Goal: Find specific page/section: Find specific page/section

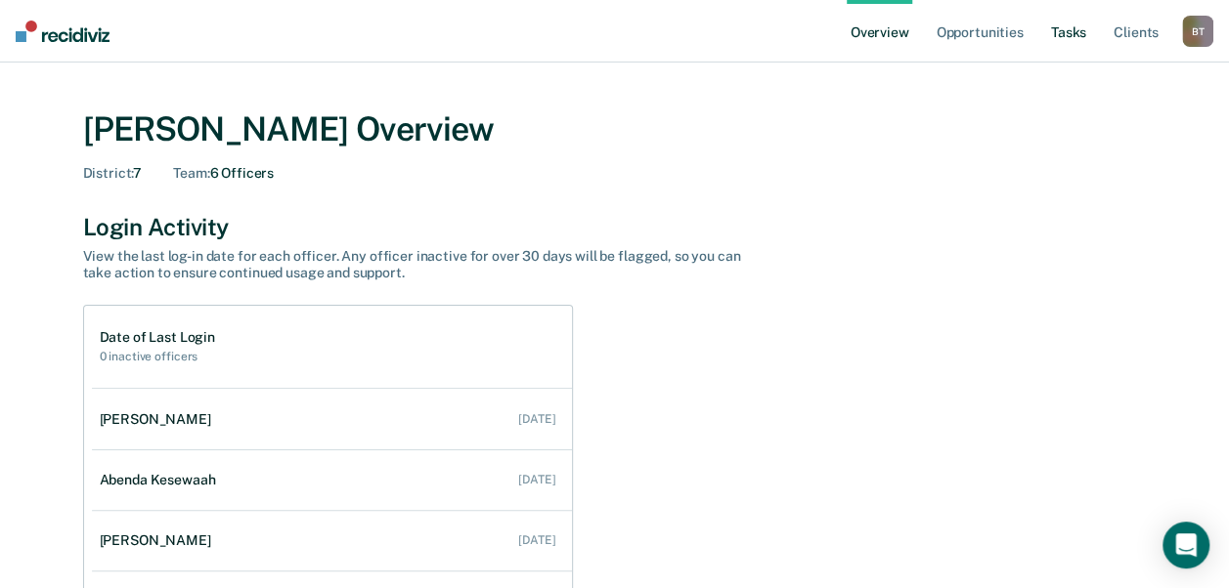
click at [1067, 31] on link "Tasks" at bounding box center [1068, 31] width 43 height 63
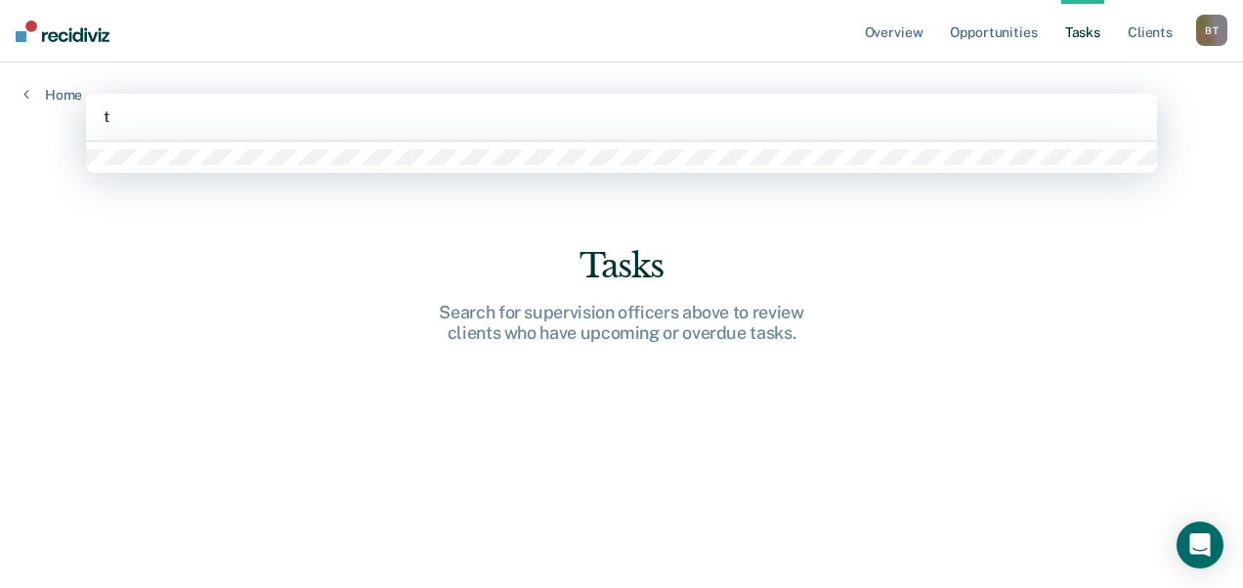
type input "t"
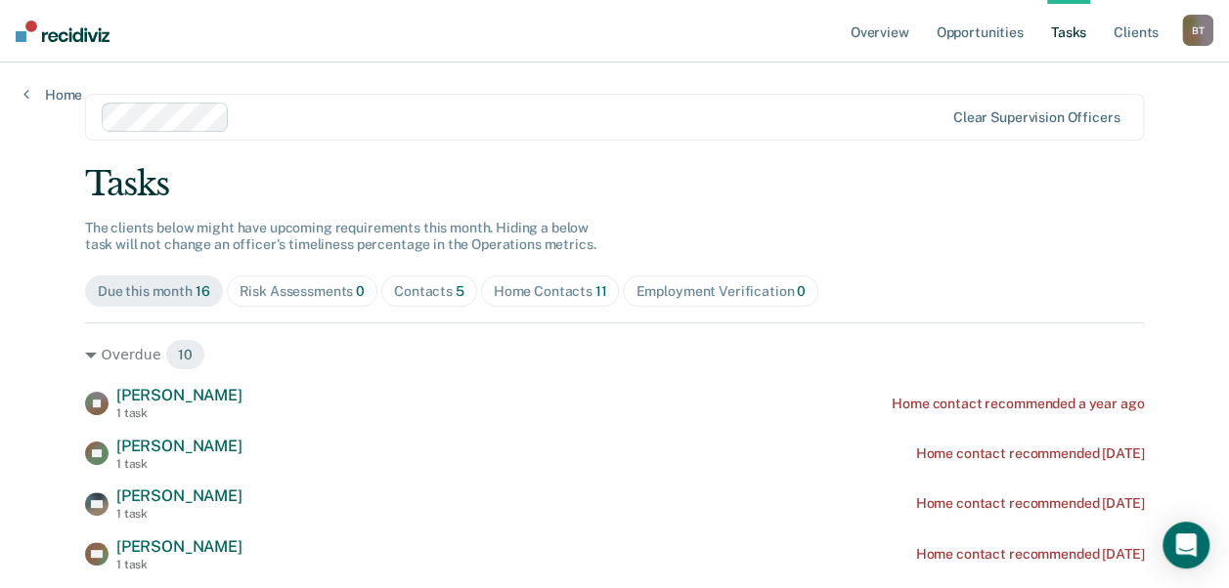
click at [420, 293] on div "Contacts 5" at bounding box center [429, 291] width 70 height 17
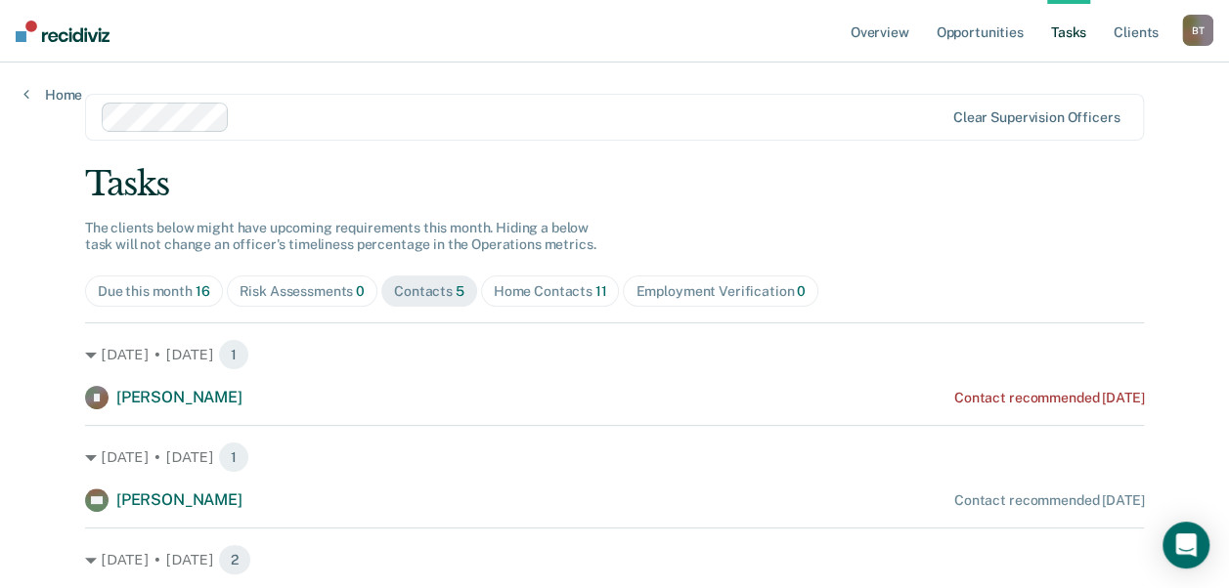
click at [524, 286] on div "Home Contacts 11" at bounding box center [550, 291] width 113 height 17
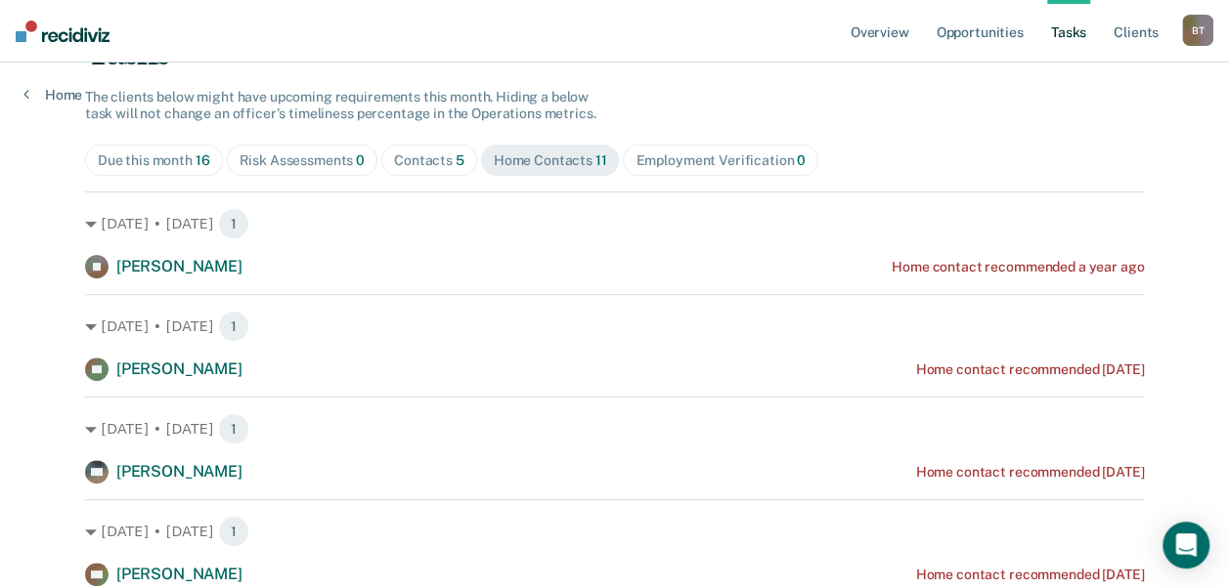
scroll to position [117, 0]
